Goal: Task Accomplishment & Management: Manage account settings

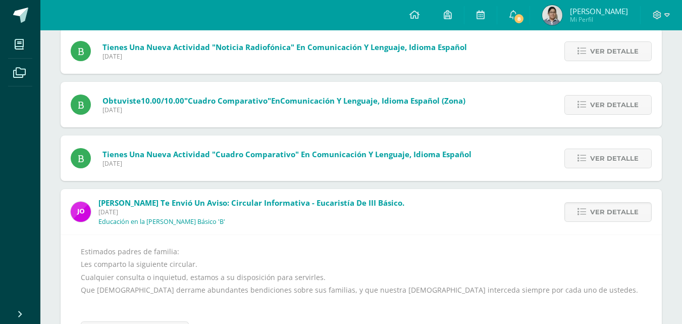
scroll to position [32, 0]
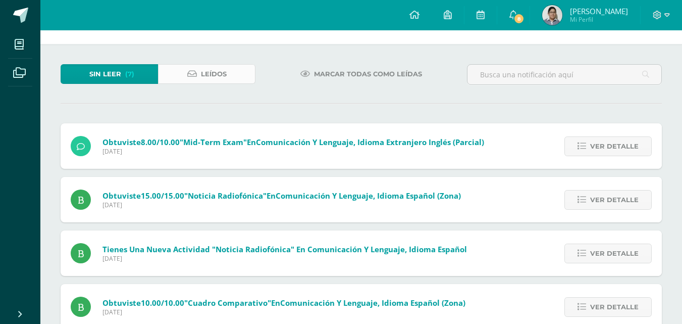
click at [190, 72] on icon at bounding box center [192, 74] width 10 height 9
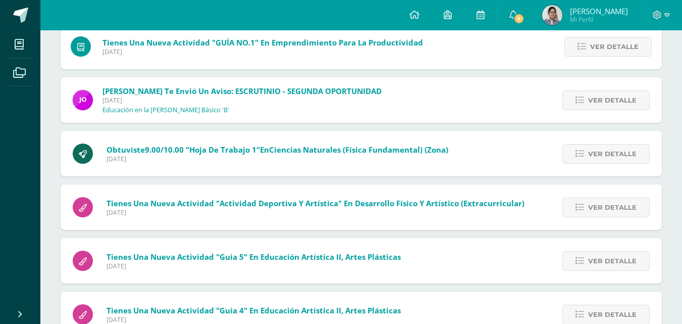
scroll to position [615, 0]
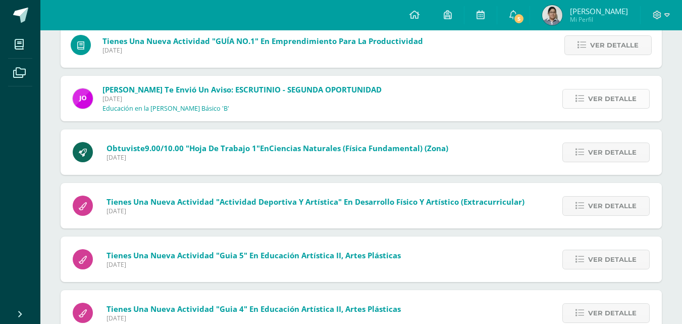
click at [603, 104] on span "Ver detalle" at bounding box center [612, 98] width 48 height 19
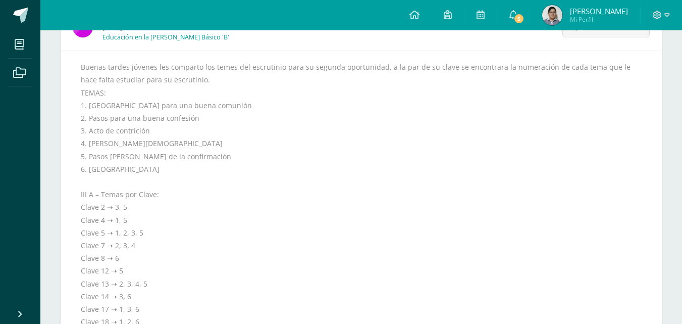
scroll to position [665, 0]
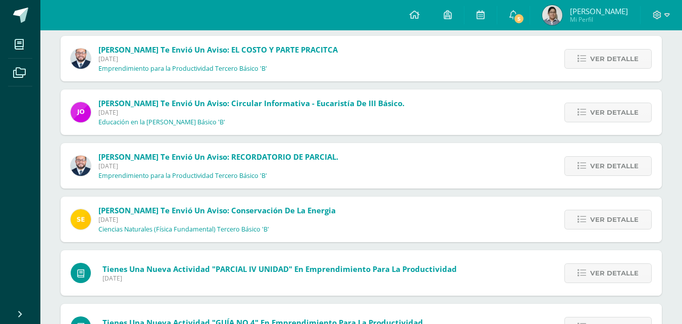
scroll to position [161, 0]
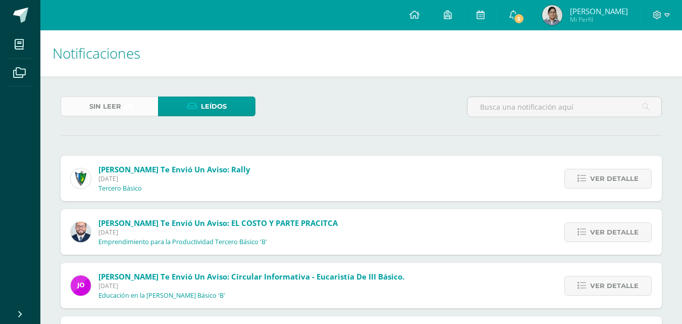
click at [139, 107] on link "Sin leer (6)" at bounding box center [109, 106] width 97 height 20
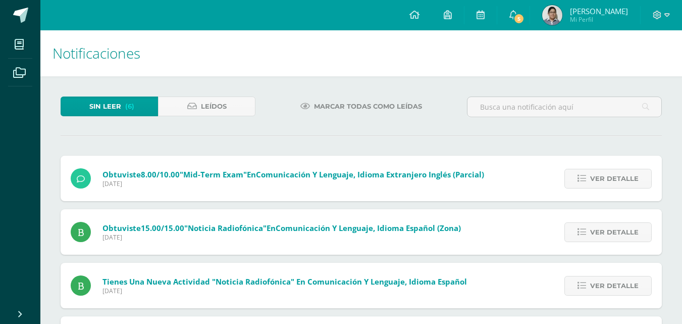
click at [316, 106] on span "Marcar todas como leídas" at bounding box center [368, 106] width 108 height 19
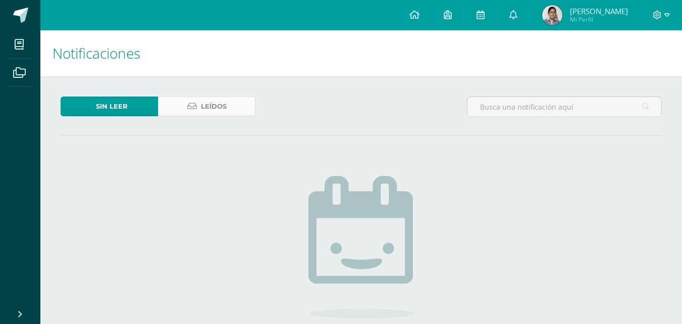
click at [202, 114] on span "Leídos" at bounding box center [214, 106] width 26 height 19
